Goal: Information Seeking & Learning: Learn about a topic

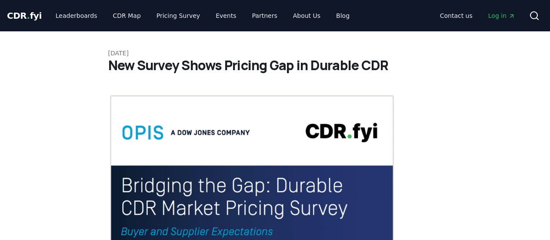
scroll to position [548, 0]
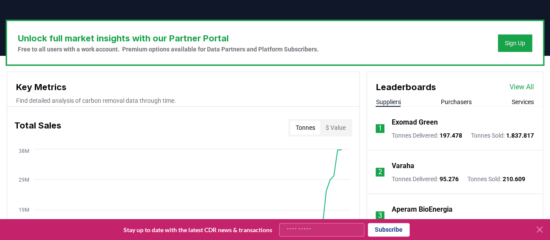
scroll to position [248, 0]
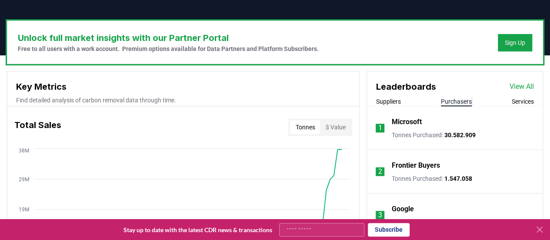
click at [454, 100] on button "Purchasers" at bounding box center [456, 101] width 31 height 9
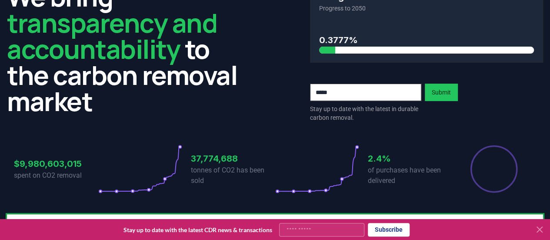
scroll to position [0, 0]
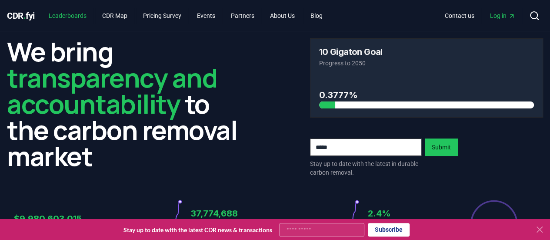
click at [75, 21] on link "Leaderboards" at bounding box center [68, 16] width 52 height 16
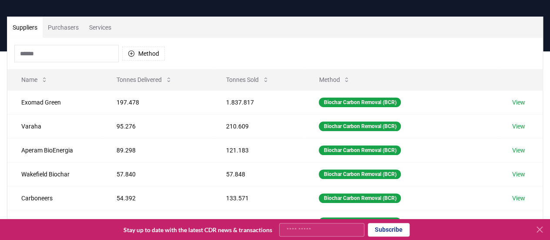
scroll to position [50, 0]
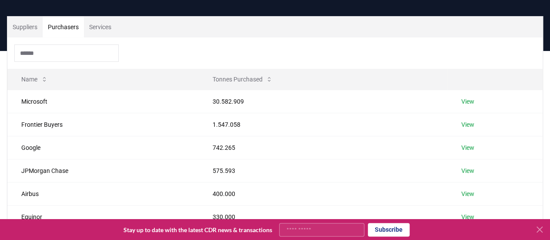
click at [71, 29] on button "Purchasers" at bounding box center [63, 27] width 41 height 21
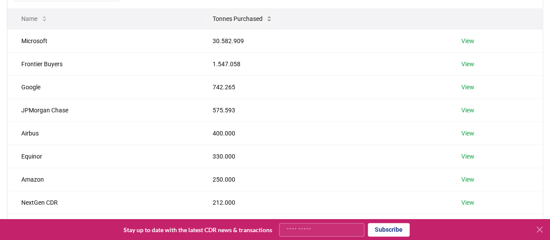
scroll to position [0, 0]
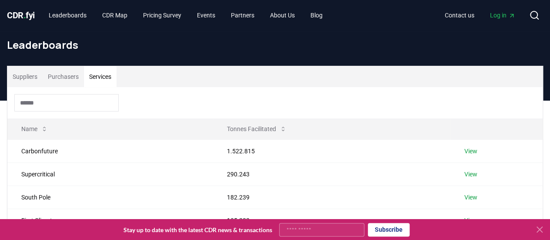
click at [95, 78] on button "Services" at bounding box center [100, 76] width 33 height 21
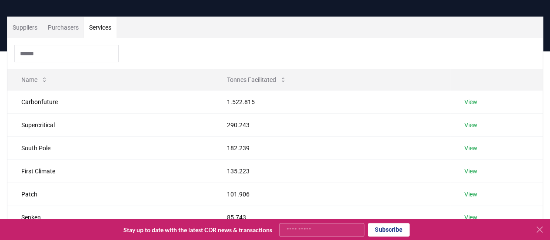
scroll to position [50, 0]
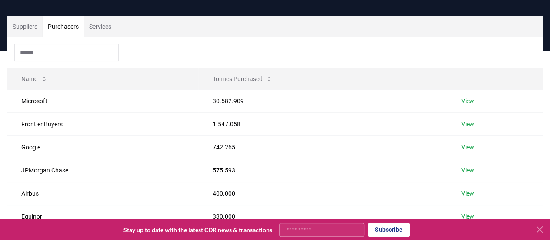
click at [71, 26] on button "Purchasers" at bounding box center [63, 26] width 41 height 21
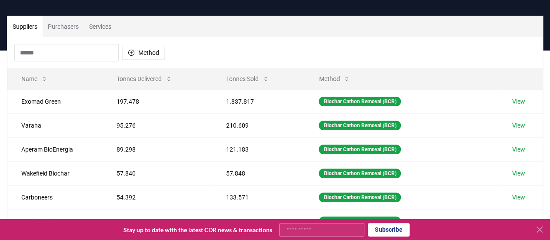
click at [27, 30] on button "Suppliers" at bounding box center [24, 26] width 35 height 21
click at [153, 54] on button "Method" at bounding box center [143, 53] width 43 height 14
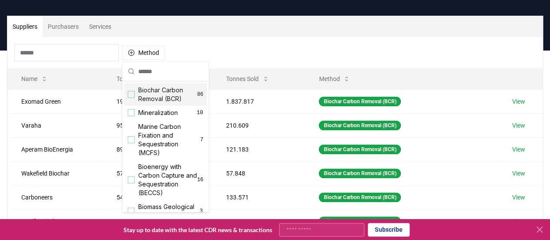
click at [133, 91] on div "Suggestions" at bounding box center [131, 94] width 7 height 7
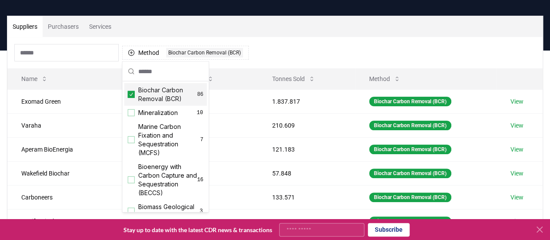
click at [289, 39] on div "Method 1 Biochar Carbon Removal (BCR)" at bounding box center [274, 52] width 535 height 31
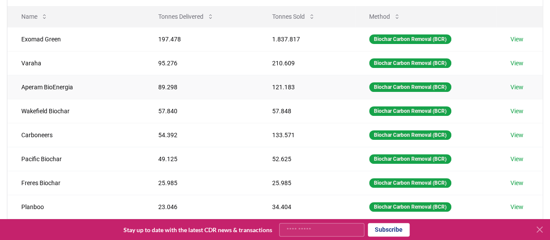
scroll to position [76, 0]
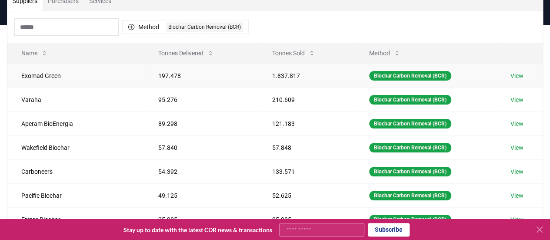
click at [514, 75] on link "View" at bounding box center [516, 75] width 13 height 9
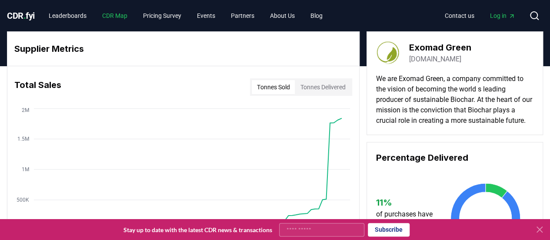
click at [122, 10] on link "CDR Map" at bounding box center [114, 16] width 39 height 16
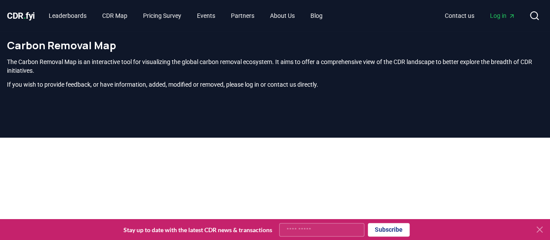
scroll to position [0, 0]
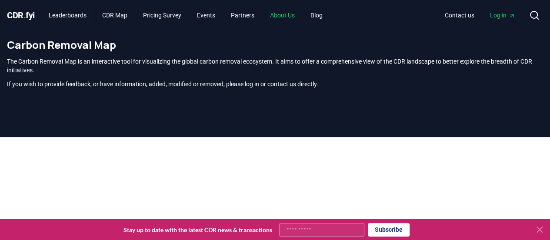
click at [292, 13] on link "About Us" at bounding box center [282, 15] width 39 height 16
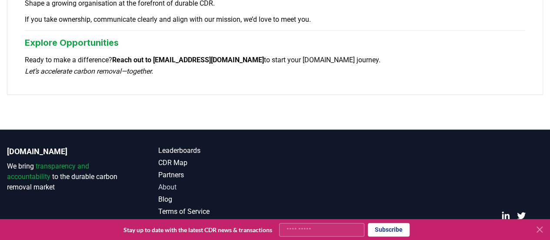
scroll to position [844, 0]
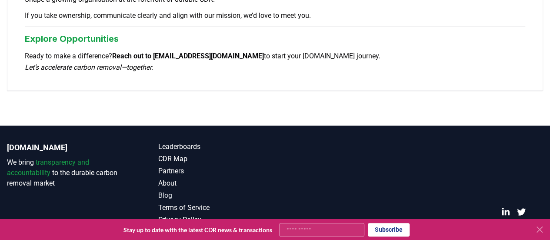
click at [164, 190] on link "Blog" at bounding box center [216, 195] width 116 height 10
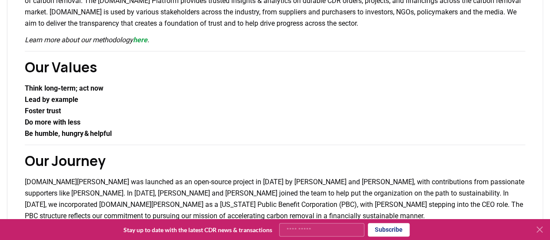
scroll to position [0, 0]
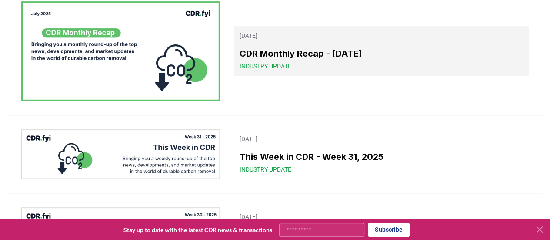
scroll to position [236, 0]
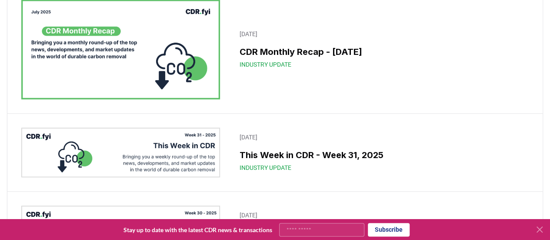
click at [170, 53] on img at bounding box center [120, 50] width 199 height 100
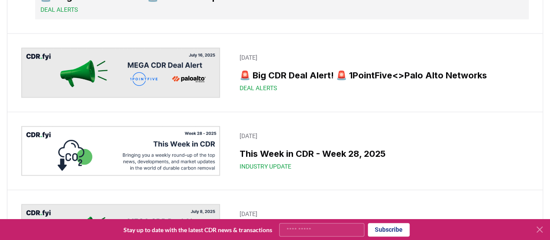
scroll to position [706, 0]
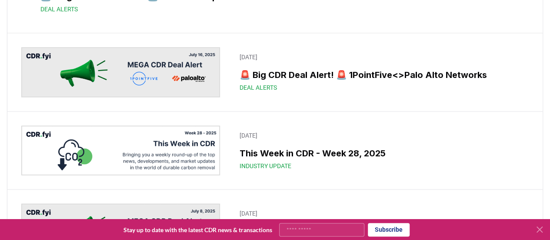
click at [307, 230] on input "Your email" at bounding box center [321, 229] width 85 height 13
click at [312, 229] on input "Your email" at bounding box center [321, 229] width 85 height 13
type input "**********"
click at [376, 232] on button "Subscribe" at bounding box center [389, 229] width 42 height 13
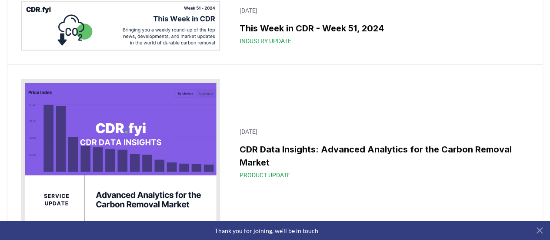
scroll to position [6510, 0]
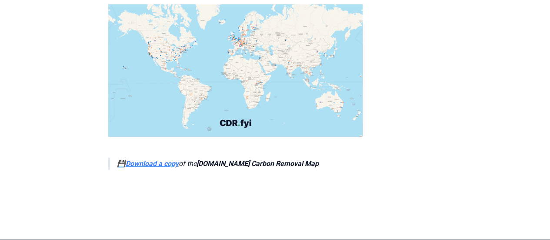
scroll to position [3186, 0]
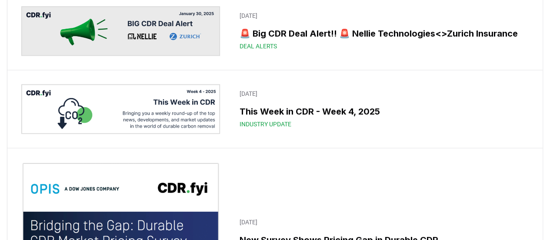
scroll to position [5572, 0]
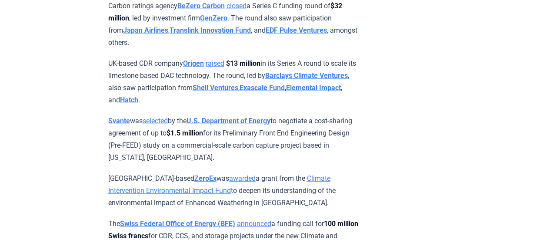
scroll to position [2744, 0]
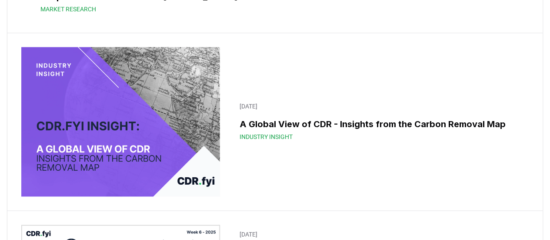
scroll to position [5222, 0]
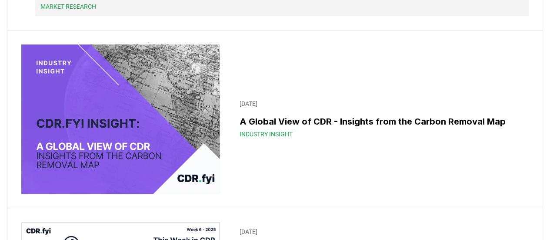
click at [96, 11] on span "Market Research" at bounding box center [68, 6] width 56 height 9
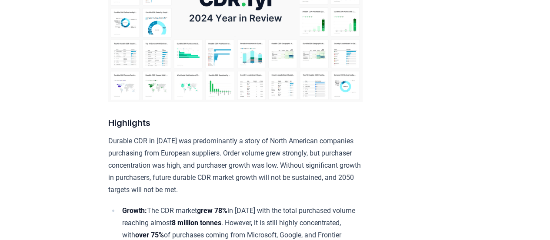
scroll to position [197, 0]
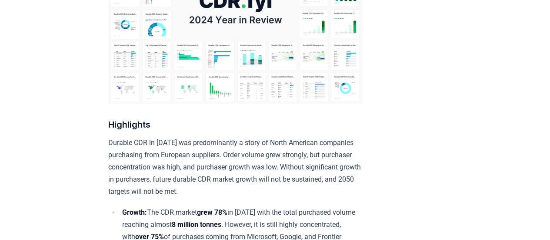
click at [256, 73] on img at bounding box center [235, 8] width 254 height 191
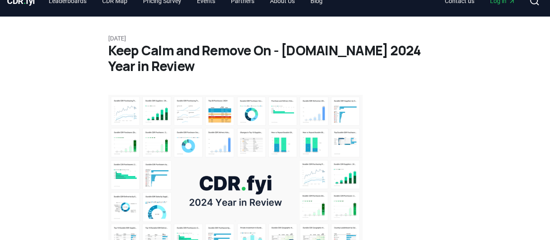
scroll to position [17, 0]
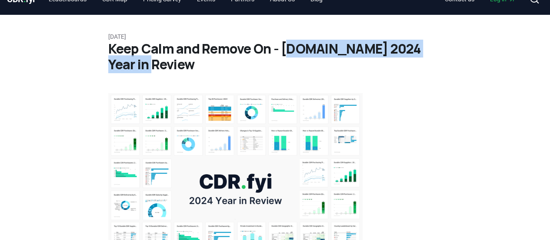
drag, startPoint x: 286, startPoint y: 46, endPoint x: 168, endPoint y: 69, distance: 120.9
click at [168, 69] on h1 "Keep Calm and Remove On - [DOMAIN_NAME] 2024 Year in Review" at bounding box center [275, 56] width 334 height 31
copy h1 "[DOMAIN_NAME] 2024 Year in Review"
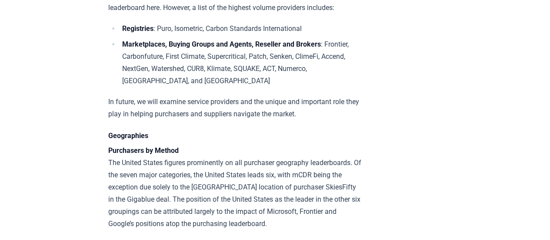
scroll to position [6372, 0]
